Goal: Information Seeking & Learning: Find specific fact

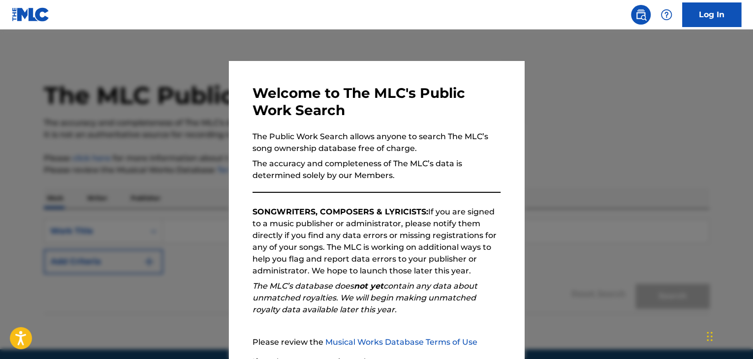
click at [144, 300] on div at bounding box center [376, 209] width 753 height 359
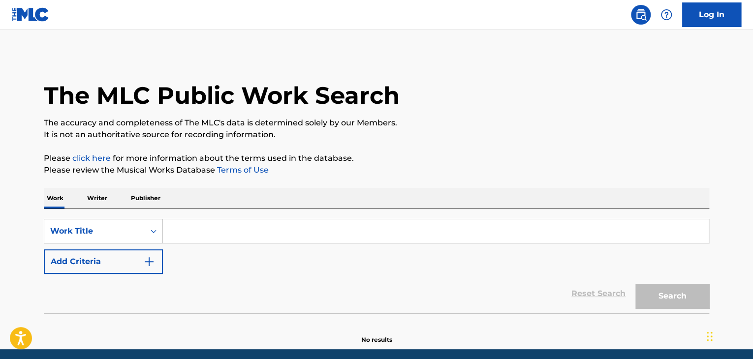
scroll to position [37, 0]
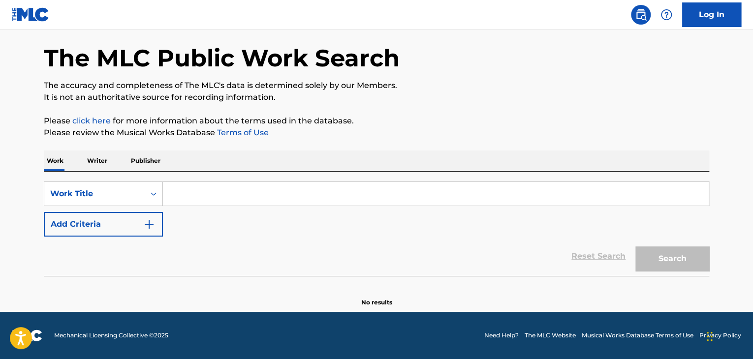
click at [208, 192] on input "Search Form" at bounding box center [436, 194] width 546 height 24
paste input "Warrior Stylee"
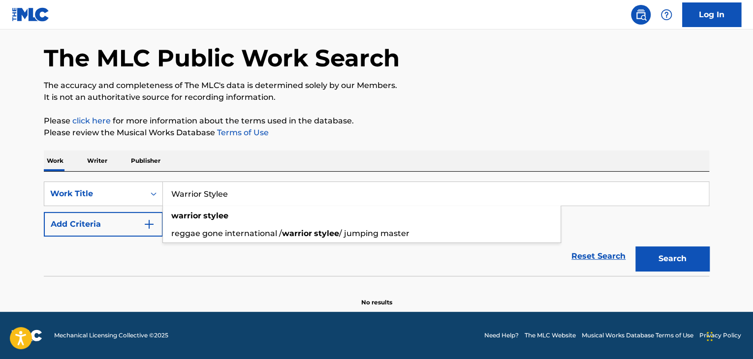
type input "Warrior Stylee"
click at [18, 232] on main "The MLC Public Work Search The accuracy and completeness of The MLC's data is d…" at bounding box center [376, 152] width 753 height 320
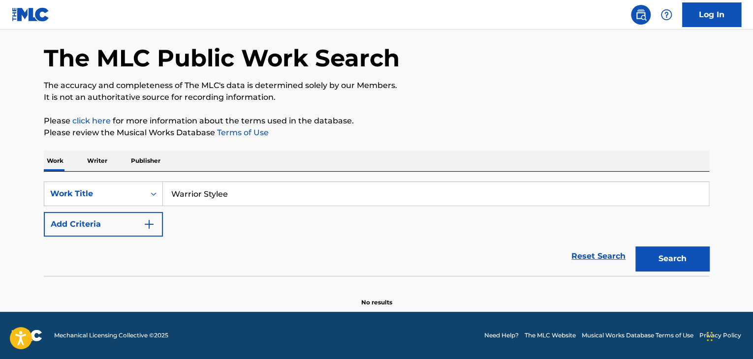
click at [88, 229] on button "Add Criteria" at bounding box center [103, 224] width 119 height 25
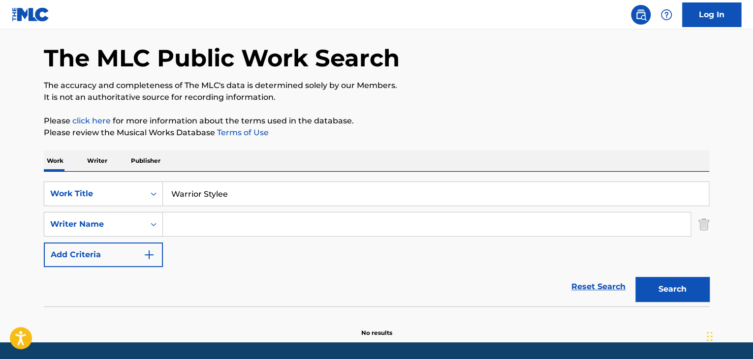
click at [305, 265] on div "SearchWithCriteria60f38a9c-0ad1-4d04-b0d3-65eb2a2c858d Work Title Warrior Style…" at bounding box center [376, 225] width 665 height 86
click at [244, 229] on input "Search Form" at bounding box center [427, 225] width 528 height 24
paste input "[PERSON_NAME]"
paste input "Search Form"
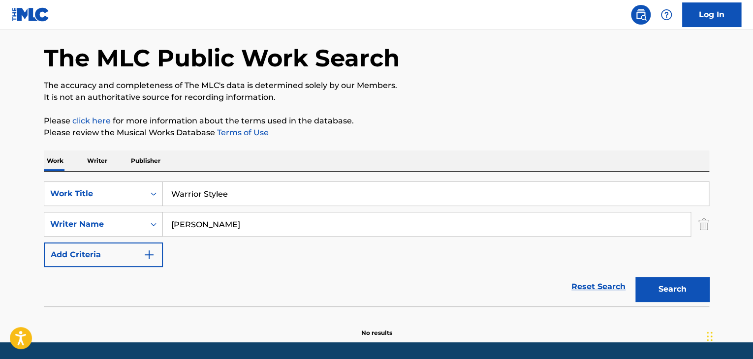
click at [688, 286] on button "Search" at bounding box center [672, 289] width 74 height 25
drag, startPoint x: 231, startPoint y: 216, endPoint x: 0, endPoint y: 220, distance: 230.8
click at [0, 220] on main "The MLC Public Work Search The accuracy and completeness of The MLC's data is d…" at bounding box center [376, 167] width 753 height 350
paste input "[PERSON_NAME]"
type input "[PERSON_NAME]"
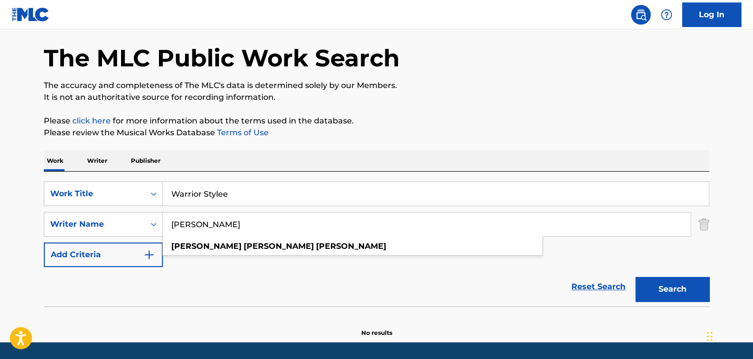
click at [635, 277] on button "Search" at bounding box center [672, 289] width 74 height 25
